Goal: Check status: Check status

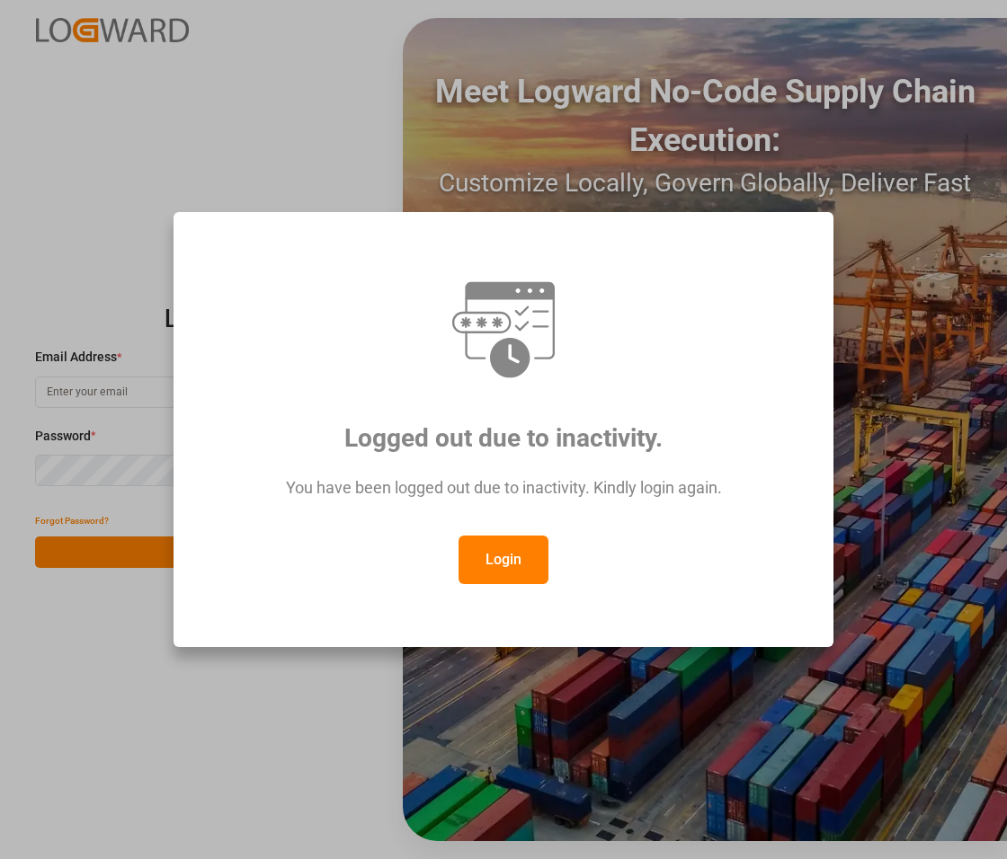
click at [492, 560] on button "Login" at bounding box center [503, 560] width 90 height 49
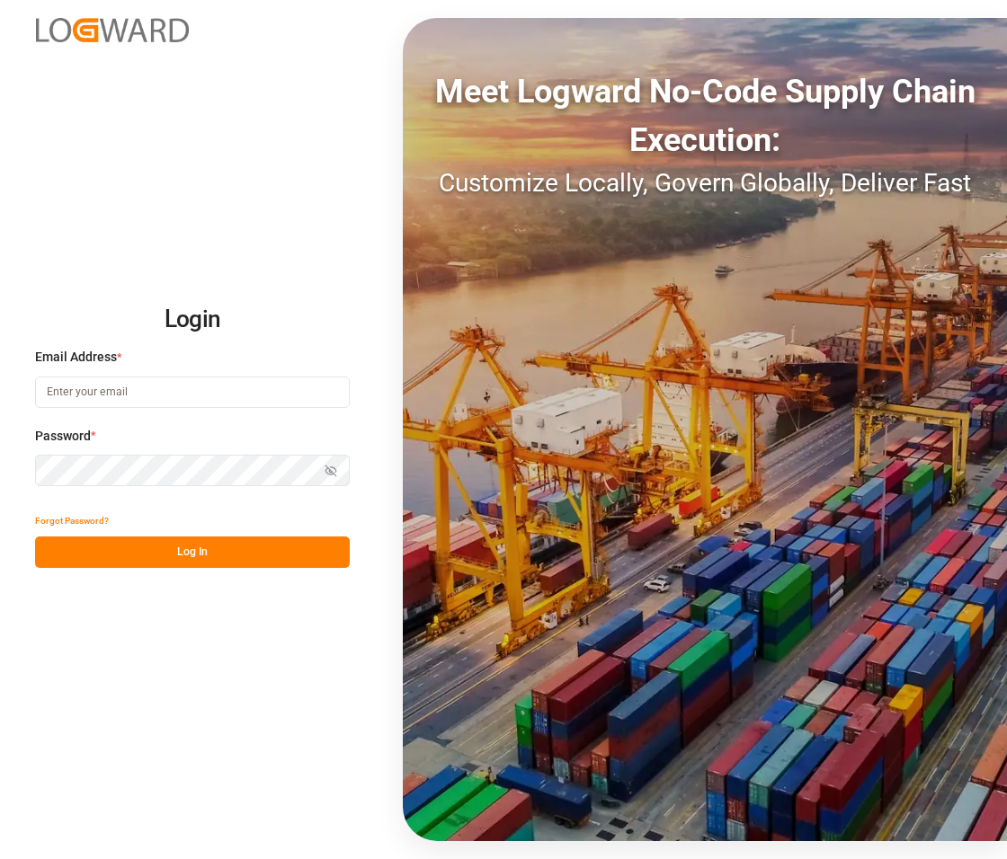
click at [148, 388] on input at bounding box center [192, 392] width 315 height 31
type input "[PERSON_NAME][EMAIL_ADDRESS][PERSON_NAME][DOMAIN_NAME]"
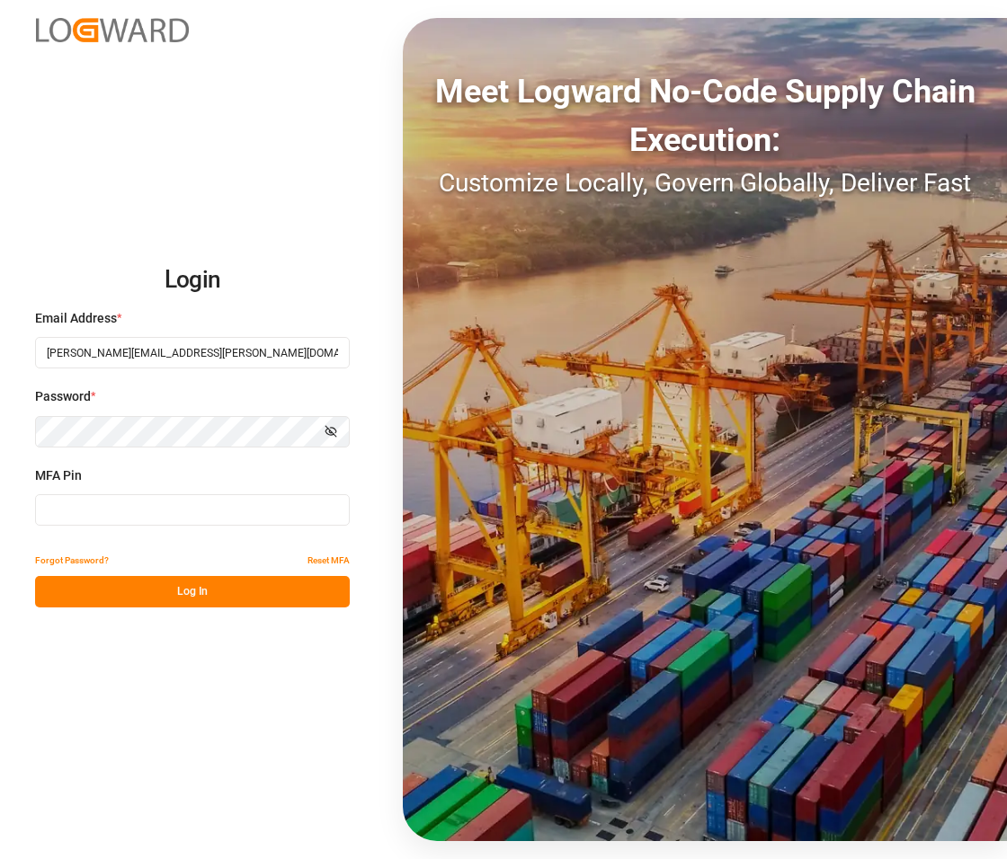
click at [110, 510] on input at bounding box center [192, 509] width 315 height 31
type input "818139"
click at [232, 587] on button "Log In" at bounding box center [192, 591] width 315 height 31
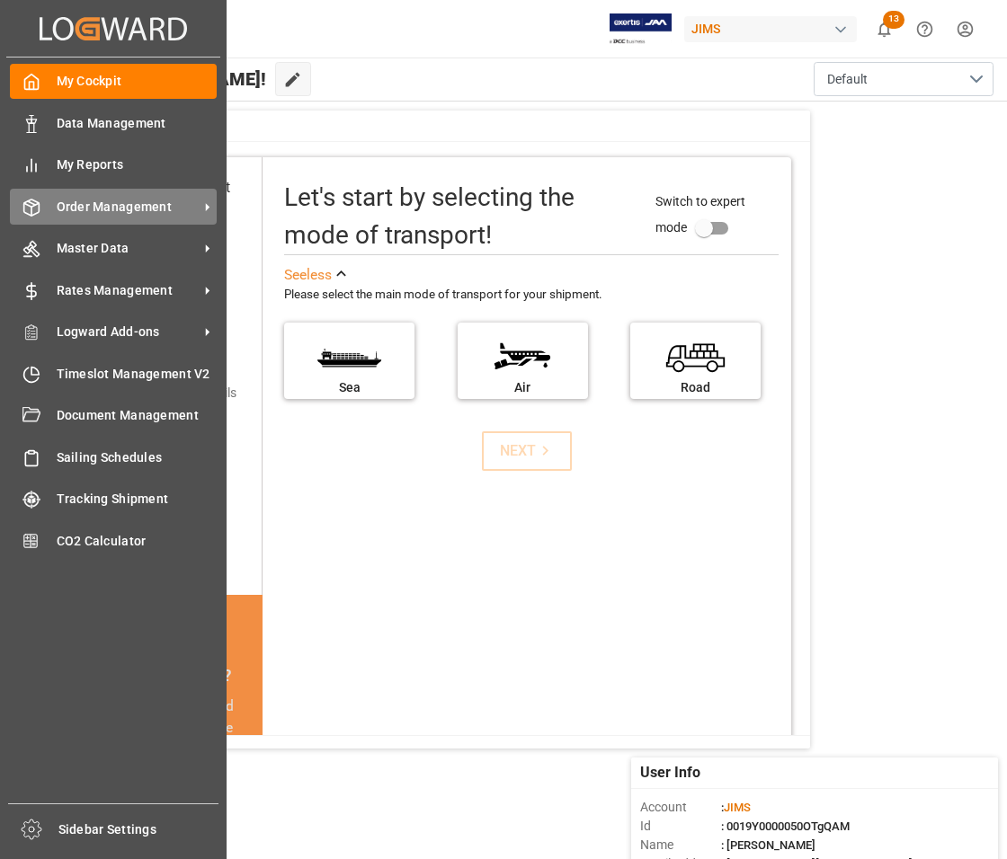
click at [74, 205] on span "Order Management" at bounding box center [128, 207] width 142 height 19
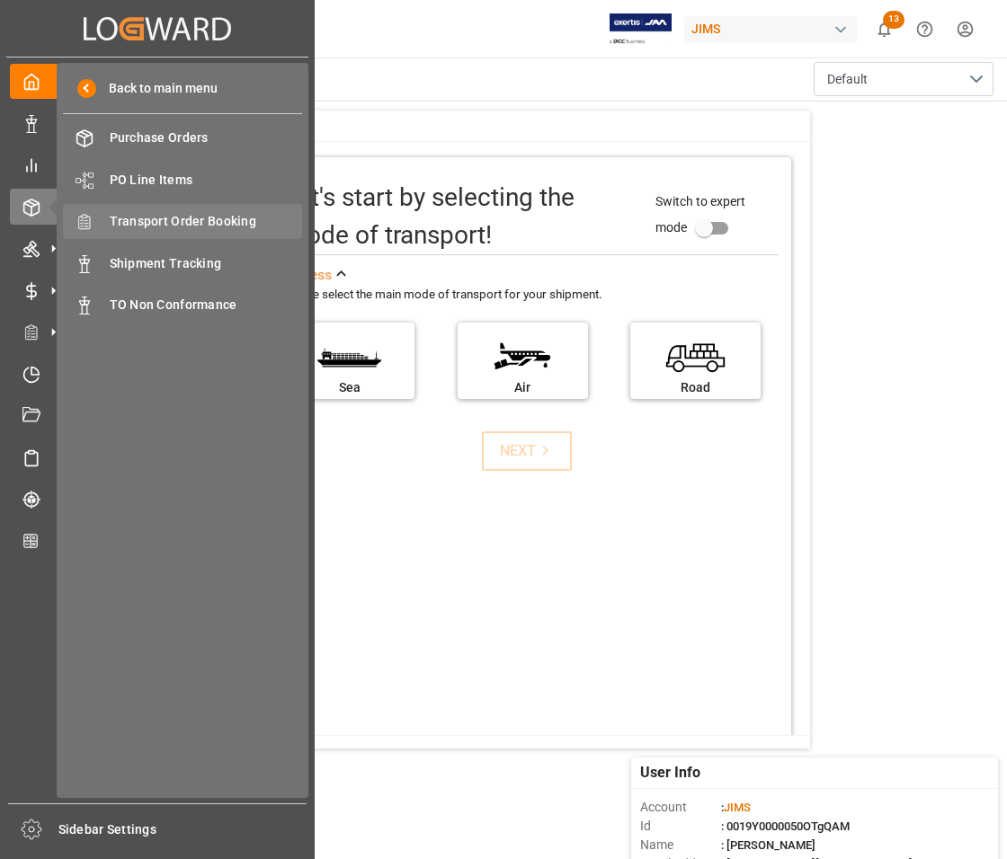
click at [207, 217] on span "Transport Order Booking" at bounding box center [206, 221] width 193 height 19
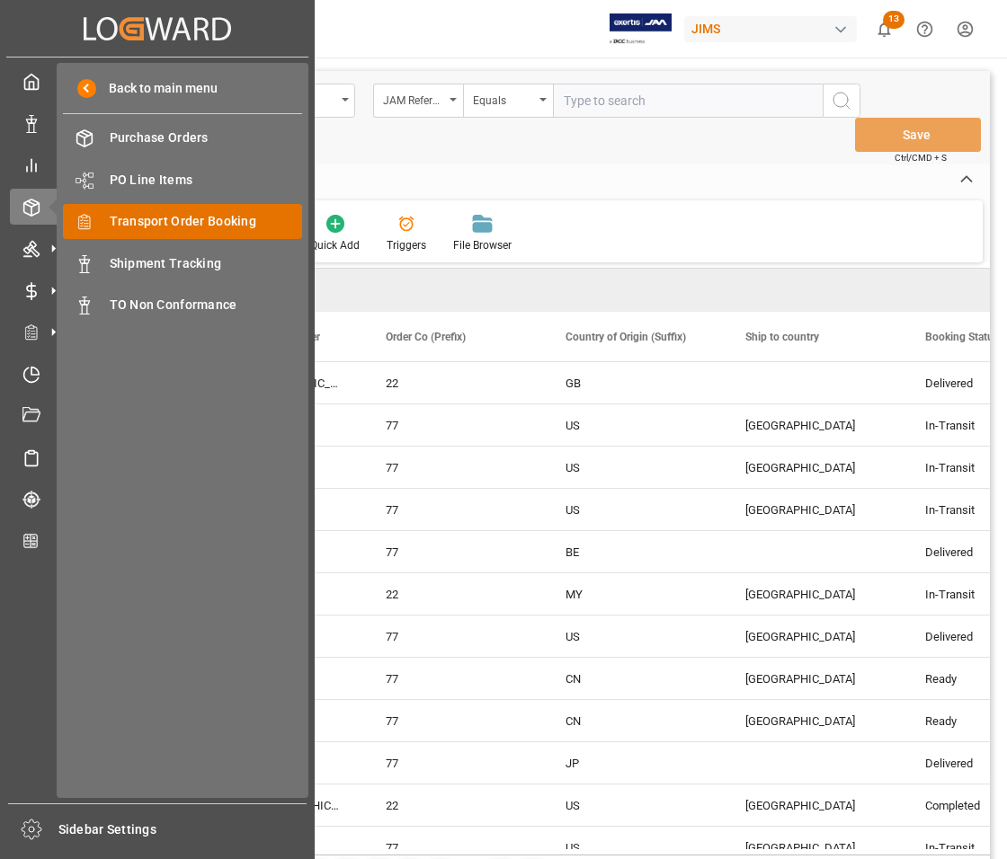
click at [138, 218] on span "Transport Order Booking" at bounding box center [206, 221] width 193 height 19
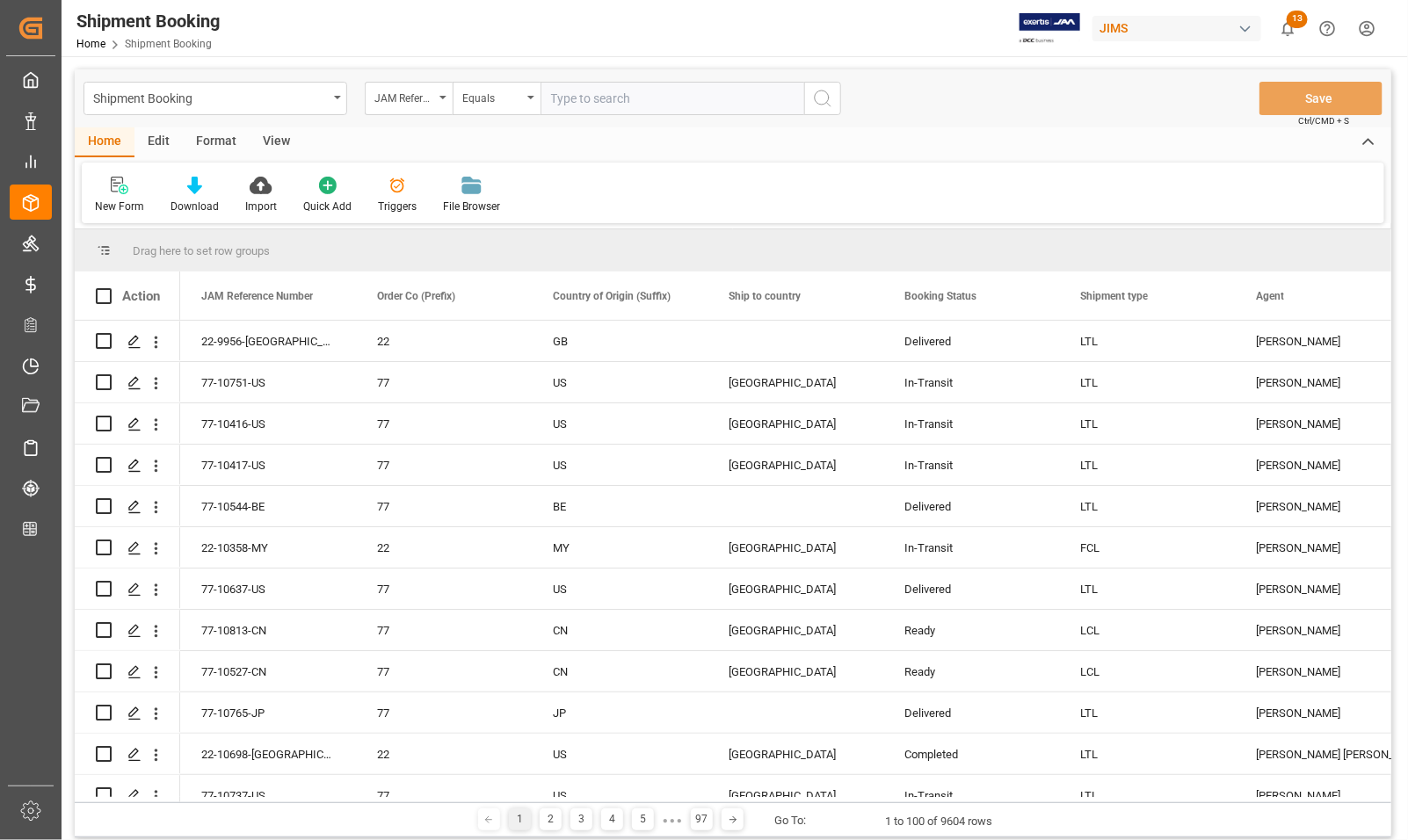
click at [642, 94] on input "text" at bounding box center [673, 99] width 264 height 33
type input "77-10762-CN"
click at [818, 108] on icon "search button" at bounding box center [823, 99] width 22 height 22
